Goal: Information Seeking & Learning: Understand process/instructions

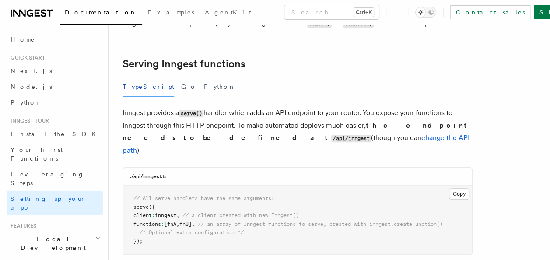
scroll to position [292, 0]
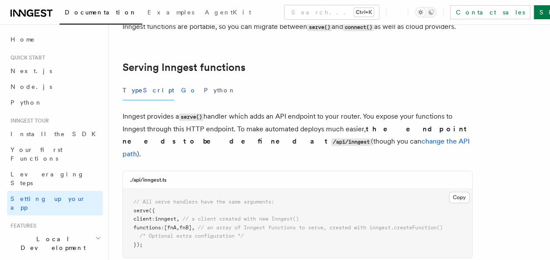
click at [181, 81] on button "Go" at bounding box center [189, 91] width 16 height 20
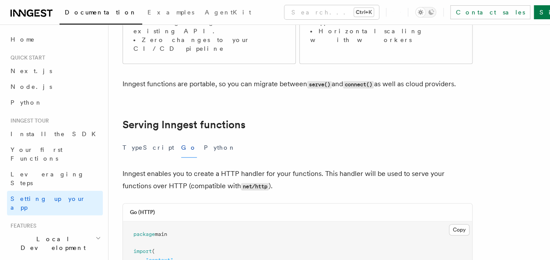
scroll to position [211, 0]
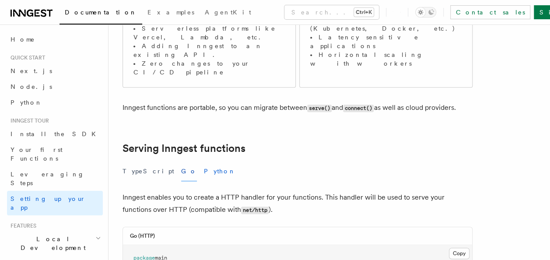
click at [204, 162] on button "Python" at bounding box center [220, 172] width 32 height 20
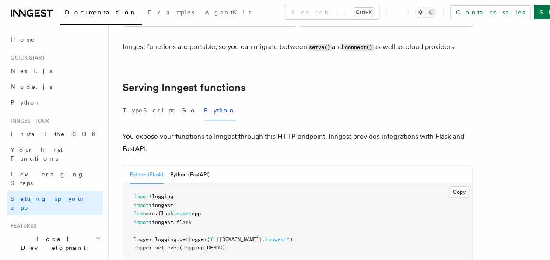
scroll to position [272, 0]
click at [54, 67] on link "Next.js" at bounding box center [55, 71] width 96 height 16
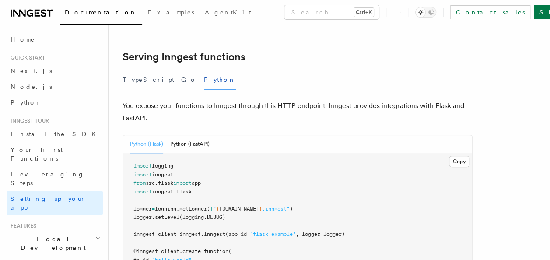
scroll to position [294, 0]
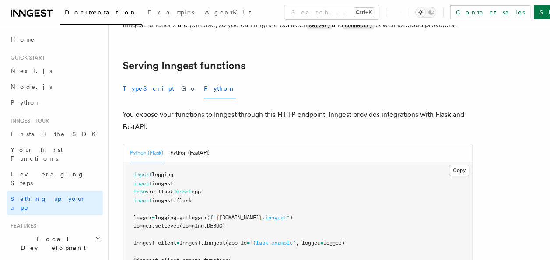
click at [143, 79] on button "TypeScript" at bounding box center [149, 89] width 52 height 20
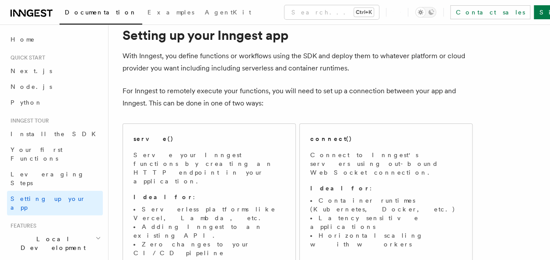
scroll to position [31, 0]
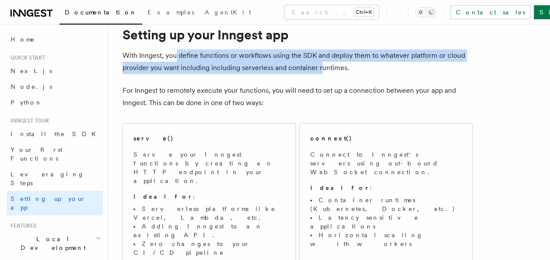
drag, startPoint x: 177, startPoint y: 56, endPoint x: 320, endPoint y: 66, distance: 143.1
click at [320, 66] on p "With Inngest, you define functions or workflows using the SDK and deploy them t…" at bounding box center [298, 61] width 350 height 25
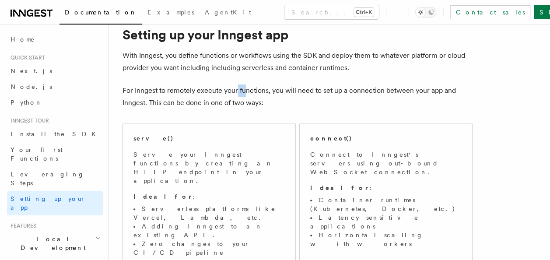
drag, startPoint x: 236, startPoint y: 86, endPoint x: 244, endPoint y: 91, distance: 9.2
click at [244, 91] on p "For Inngest to remotely execute your functions, you will need to set up a conne…" at bounding box center [298, 96] width 350 height 25
drag, startPoint x: 244, startPoint y: 91, endPoint x: 228, endPoint y: 115, distance: 29.0
